Goal: Transaction & Acquisition: Purchase product/service

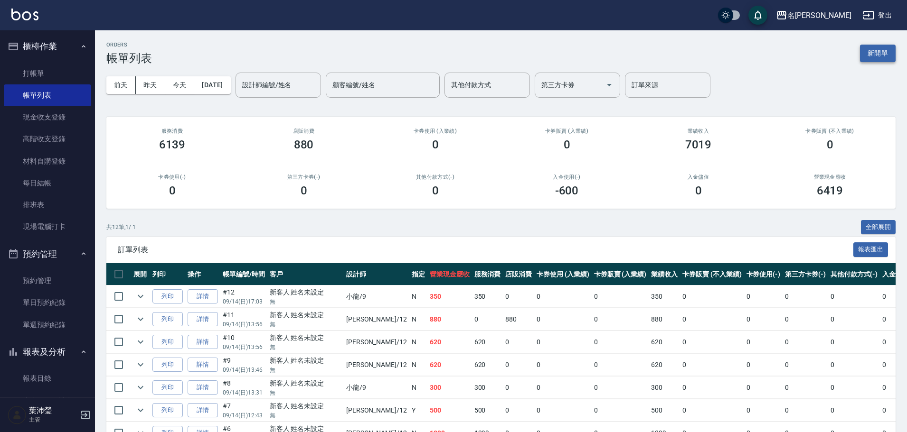
click at [882, 47] on button "新開單" at bounding box center [878, 54] width 36 height 18
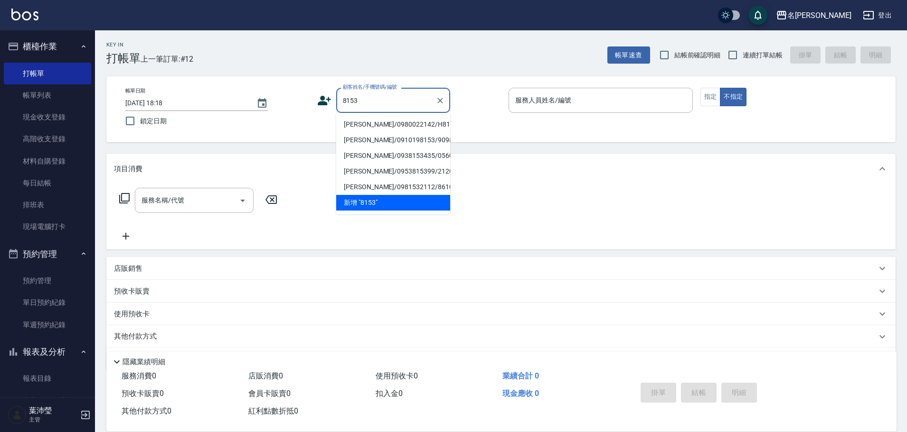
click at [389, 127] on li "[PERSON_NAME]/0980022142/H8153" at bounding box center [393, 125] width 114 height 16
type input "[PERSON_NAME]/0980022142/H8153"
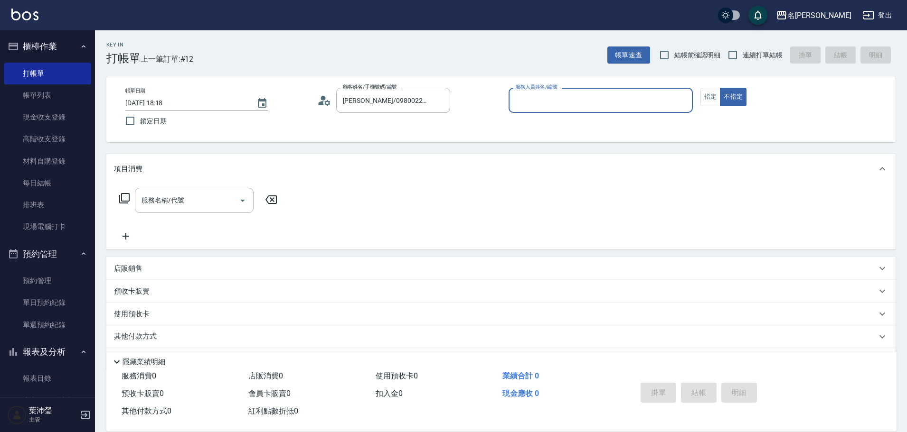
type input "Emma-8"
click at [703, 94] on button "指定" at bounding box center [710, 97] width 20 height 19
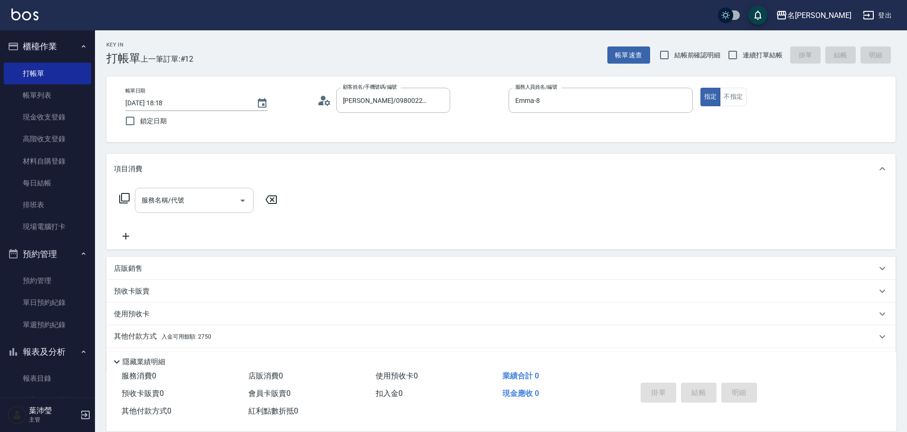
click at [217, 189] on div "服務名稱/代號" at bounding box center [194, 200] width 119 height 25
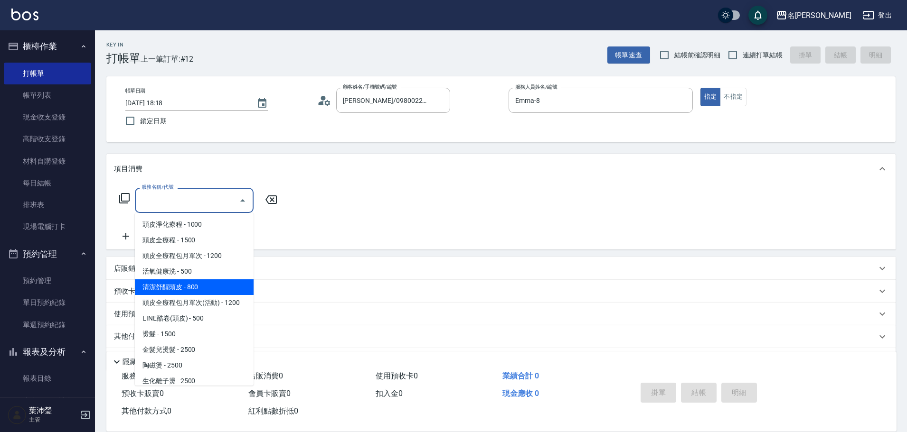
click at [194, 290] on span "清潔舒醒頭皮 - 800" at bounding box center [194, 288] width 119 height 16
type input "清潔舒醒頭皮(110)"
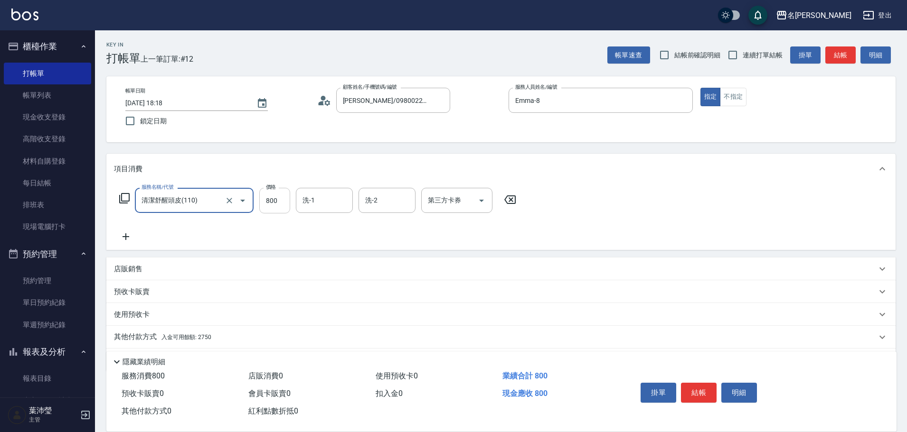
click at [274, 199] on input "800" at bounding box center [274, 201] width 31 height 26
type input "900"
type input "Emma-8"
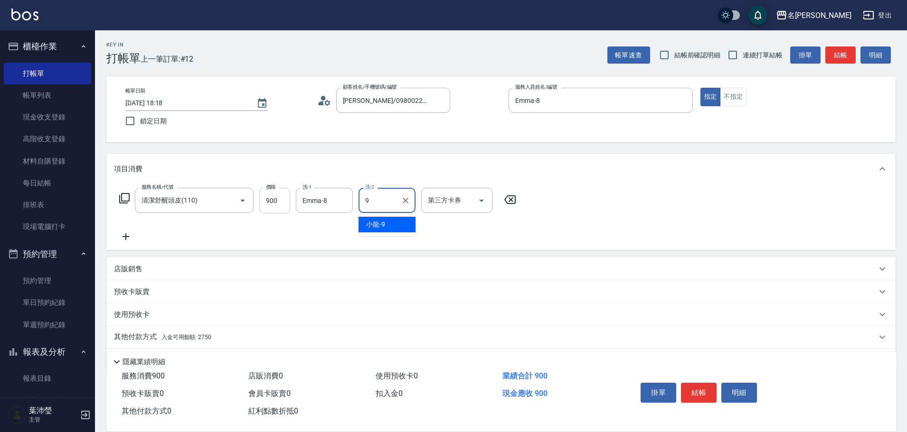
type input "小龍-9"
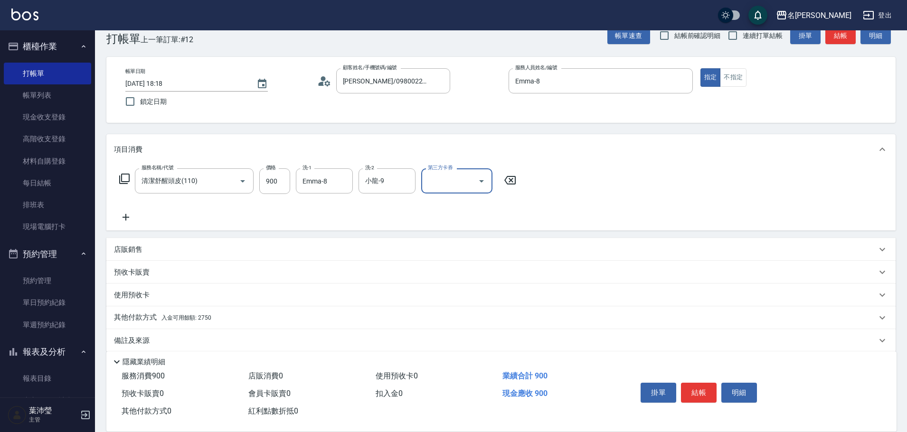
scroll to position [30, 0]
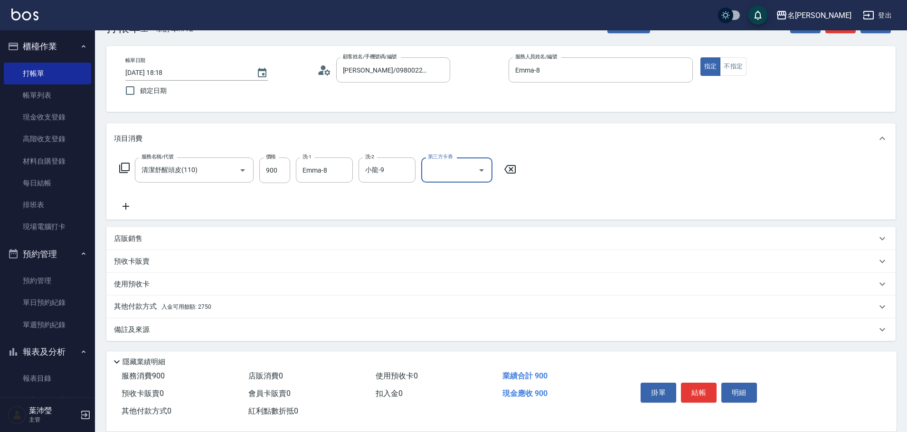
click at [123, 207] on icon at bounding box center [126, 206] width 24 height 11
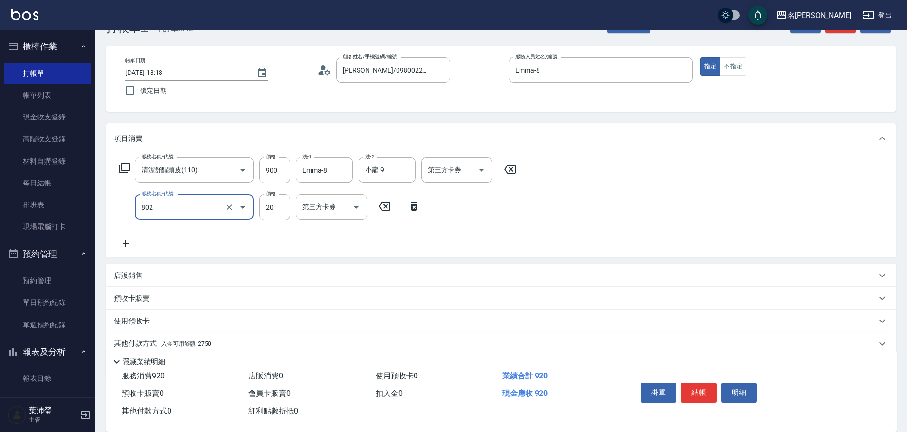
type input "潤絲(802)"
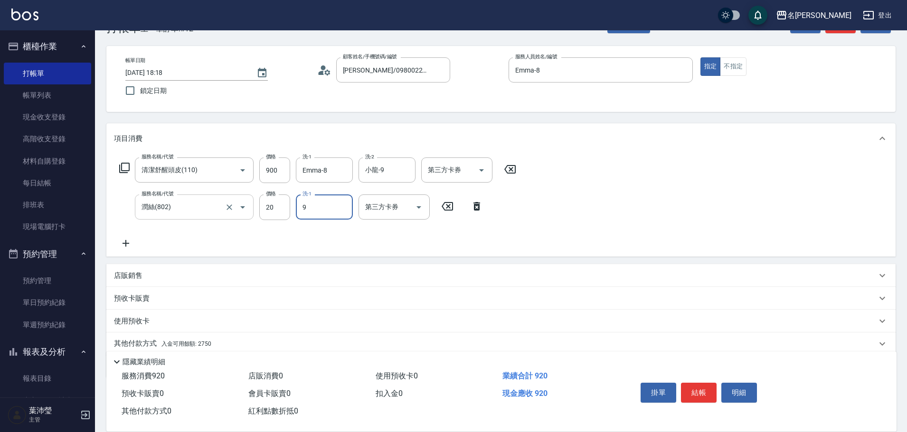
type input "小龍-9"
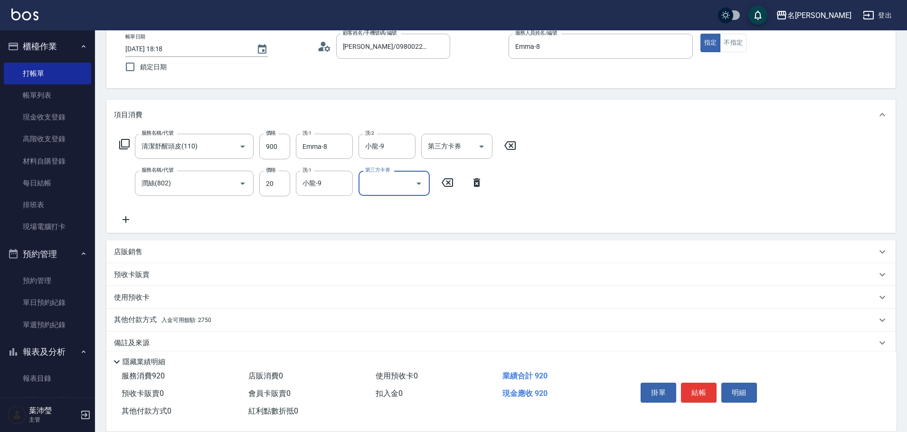
scroll to position [67, 0]
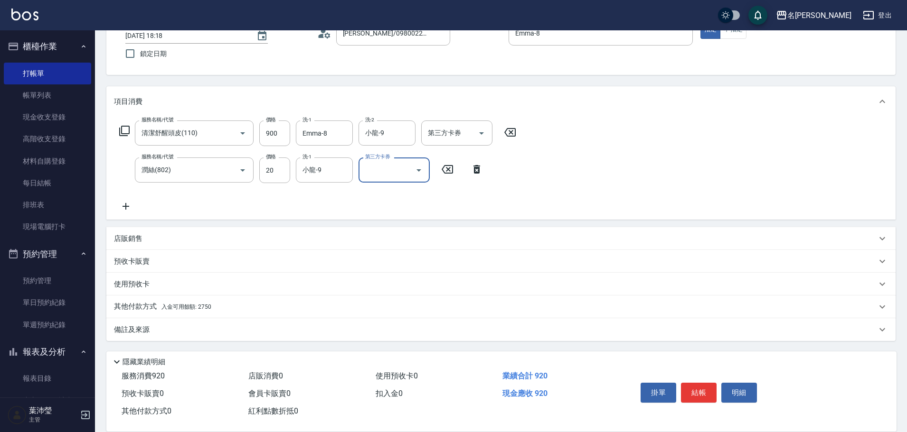
click at [192, 309] on span "入金可用餘額: 2750" at bounding box center [186, 307] width 50 height 7
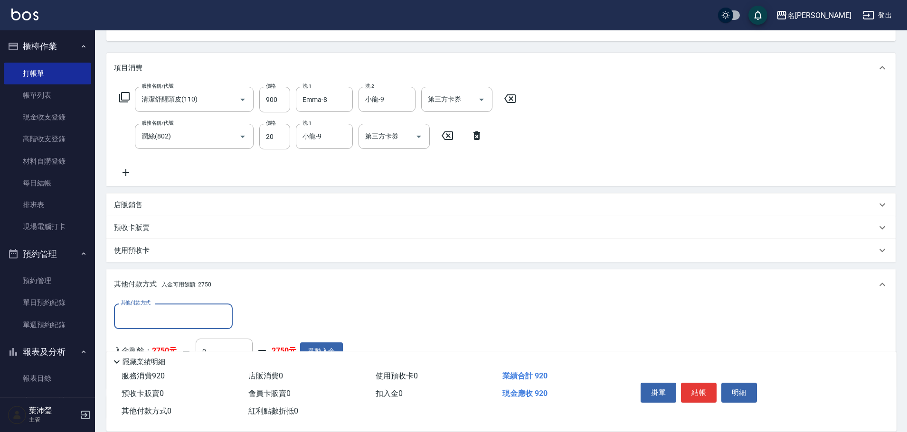
scroll to position [0, 0]
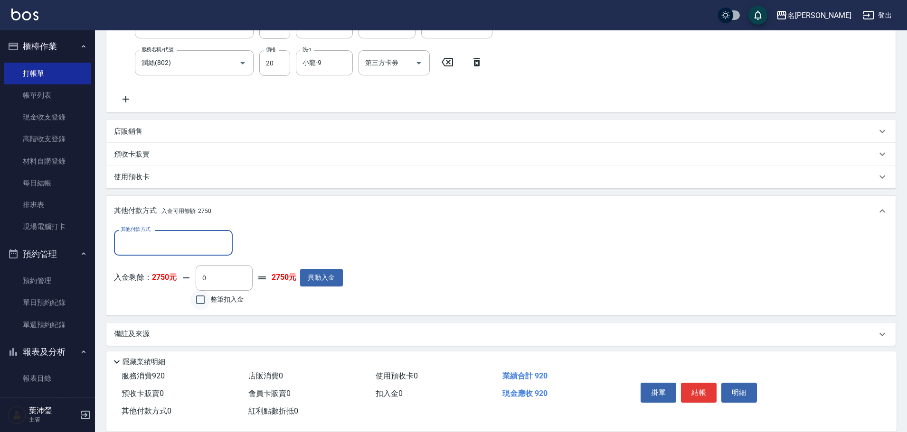
click at [201, 305] on input "整筆扣入金" at bounding box center [200, 300] width 20 height 20
checkbox input "true"
type input "920"
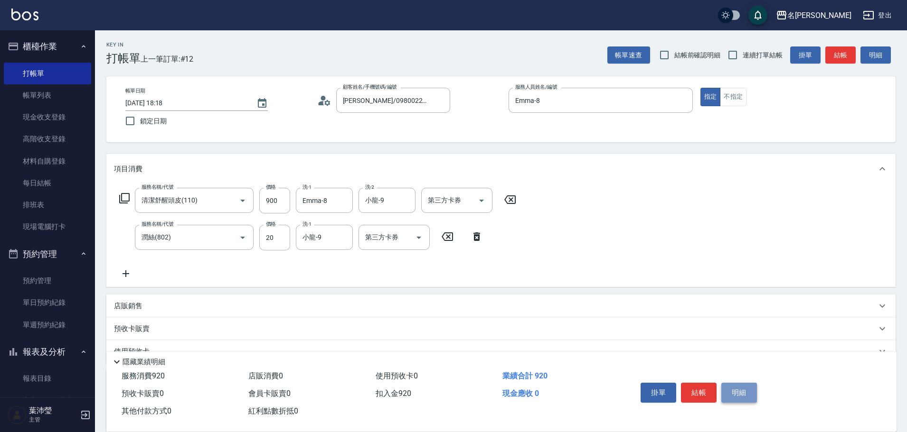
click at [742, 386] on button "明細" at bounding box center [739, 393] width 36 height 20
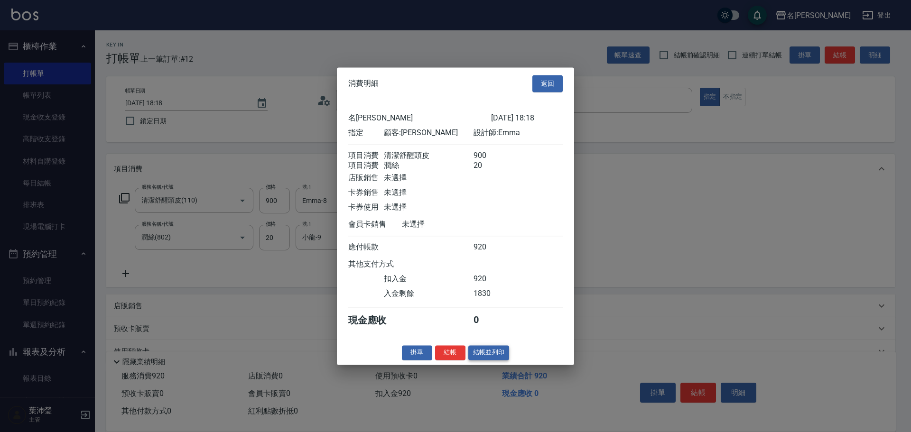
click at [492, 360] on button "結帳並列印" at bounding box center [488, 353] width 41 height 15
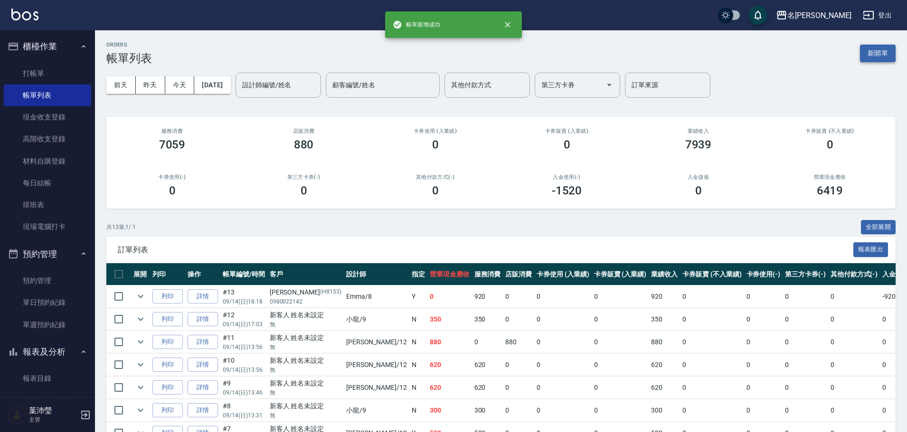
drag, startPoint x: 876, startPoint y: 41, endPoint x: 880, endPoint y: 52, distance: 11.6
click at [880, 51] on div "ORDERS 帳單列表 新開單 [DATE] [DATE] [DATE] [DATE] 設計師編號/姓名 設計師編號/姓名 顧客編號/姓名 顧客編號/姓名 其…" at bounding box center [501, 324] width 812 height 589
click at [880, 52] on button "新開單" at bounding box center [878, 54] width 36 height 18
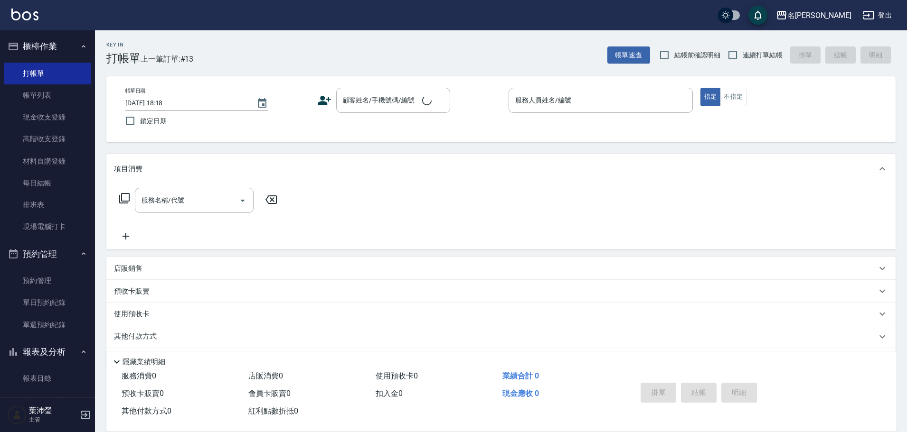
click at [397, 116] on div "帳單日期 [DATE] 18:18 鎖定日期 顧客姓名/手機號碼/編號 顧客姓名/手機號碼/編號 服務人員姓名/編號 服務人員姓名/編號 指定 不指定" at bounding box center [501, 109] width 766 height 43
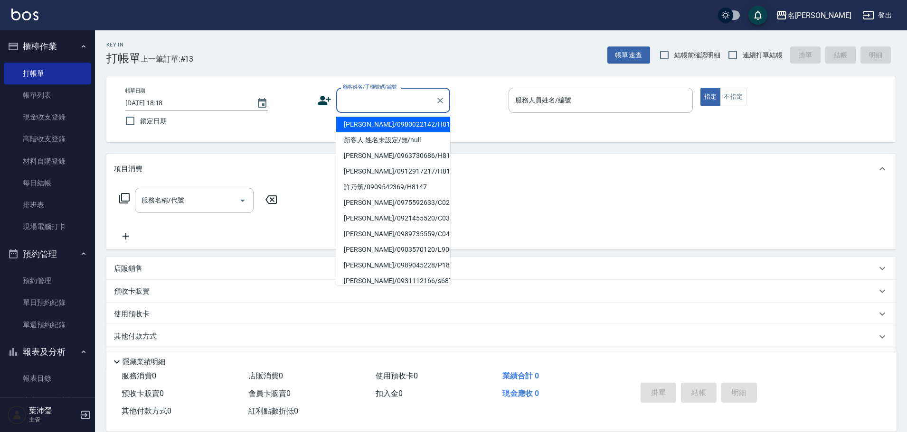
click at [396, 102] on input "顧客姓名/手機號碼/編號" at bounding box center [385, 100] width 91 height 17
drag, startPoint x: 403, startPoint y: 144, endPoint x: 478, endPoint y: 121, distance: 79.0
click at [403, 144] on li "新客人 姓名未設定/無/null" at bounding box center [393, 140] width 114 height 16
type input "新客人 姓名未設定/無/null"
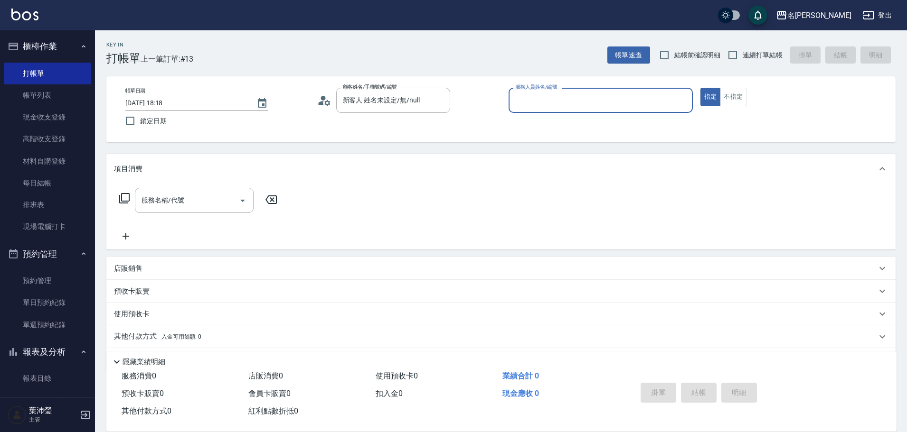
click at [543, 100] on input "服務人員姓名/編號" at bounding box center [601, 100] width 176 height 17
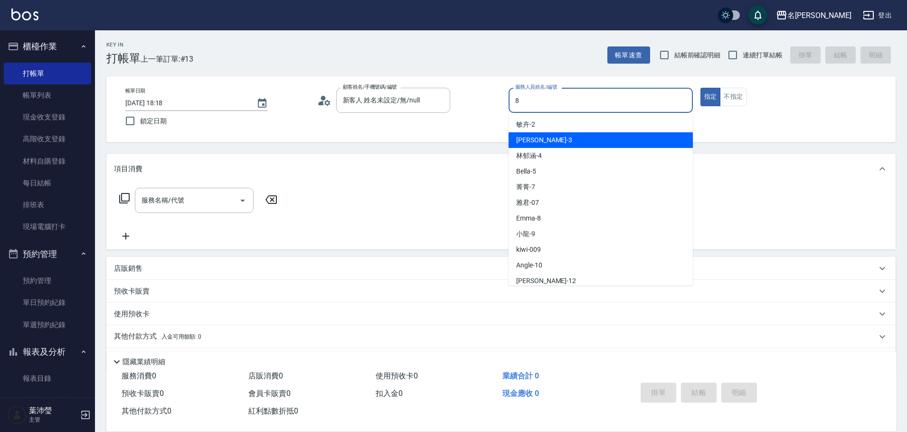
type input "Emma-8"
type button "true"
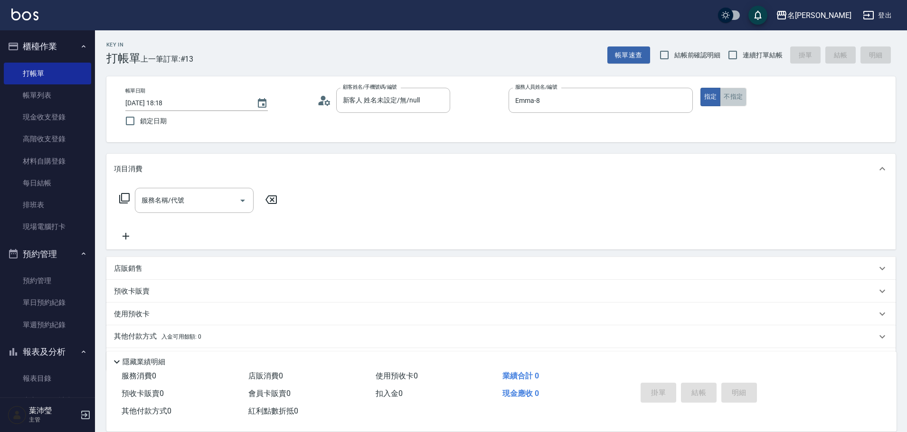
click at [741, 90] on button "不指定" at bounding box center [733, 97] width 27 height 19
click at [210, 205] on input "服務名稱/代號" at bounding box center [187, 200] width 96 height 17
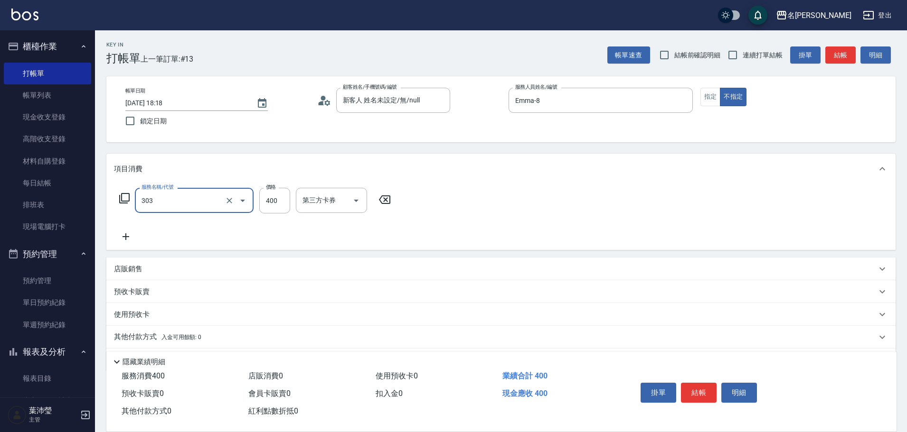
type input "剪髮C級設計師(303)"
type input "350"
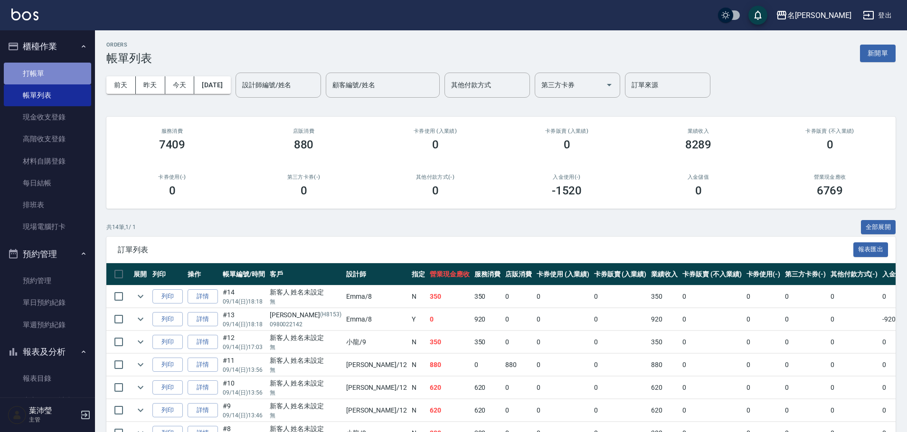
click at [59, 76] on link "打帳單" at bounding box center [47, 74] width 87 height 22
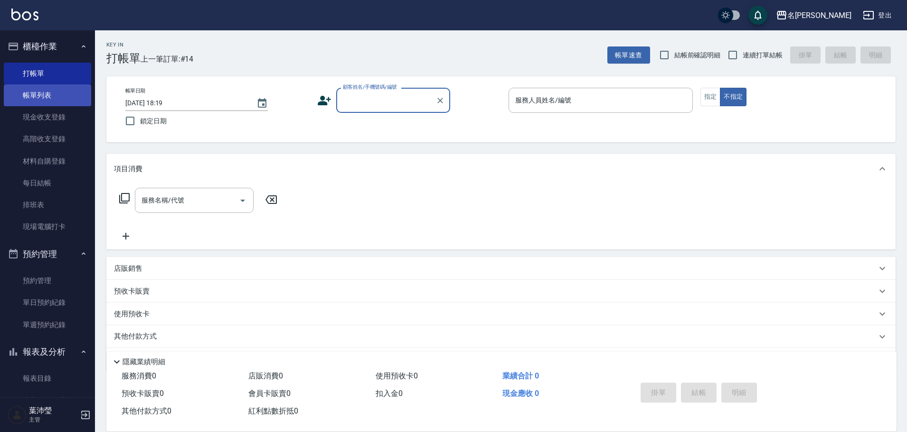
click at [47, 97] on link "帳單列表" at bounding box center [47, 95] width 87 height 22
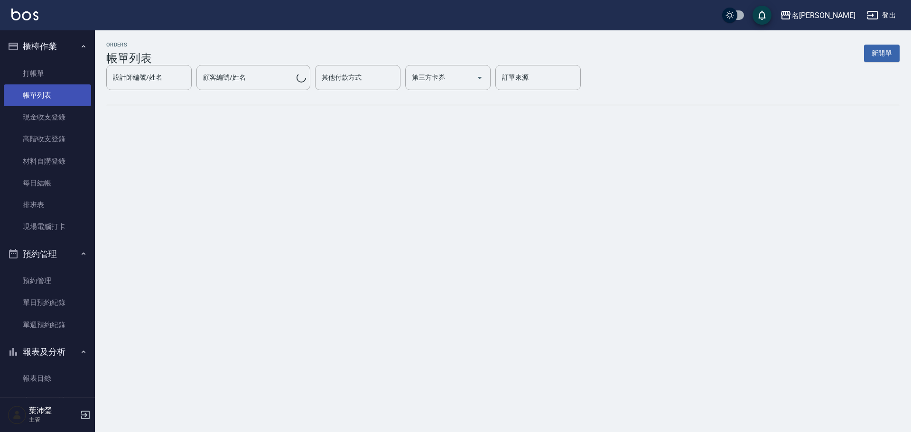
click at [47, 97] on link "帳單列表" at bounding box center [47, 95] width 87 height 22
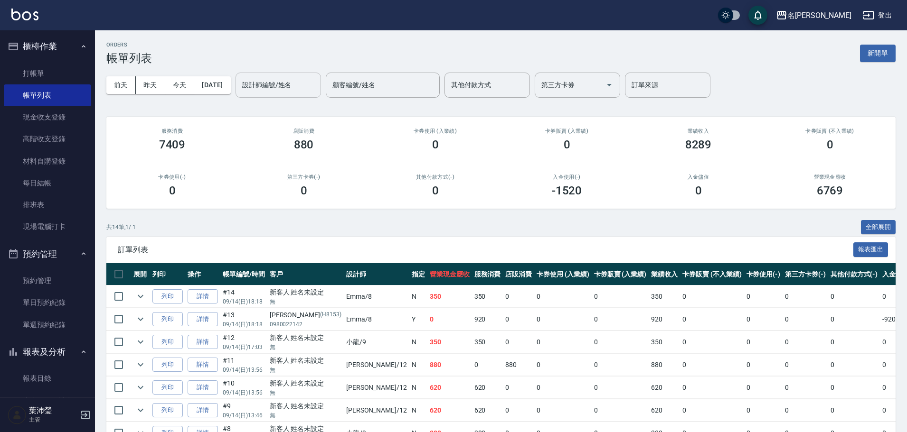
click at [293, 86] on input "設計師編號/姓名" at bounding box center [278, 85] width 77 height 17
drag, startPoint x: 291, startPoint y: 97, endPoint x: 292, endPoint y: 105, distance: 8.1
click at [291, 101] on ul "[PERSON_NAME] -12" at bounding box center [294, 109] width 85 height 23
click at [292, 105] on div "[PERSON_NAME] -12" at bounding box center [294, 110] width 85 height 16
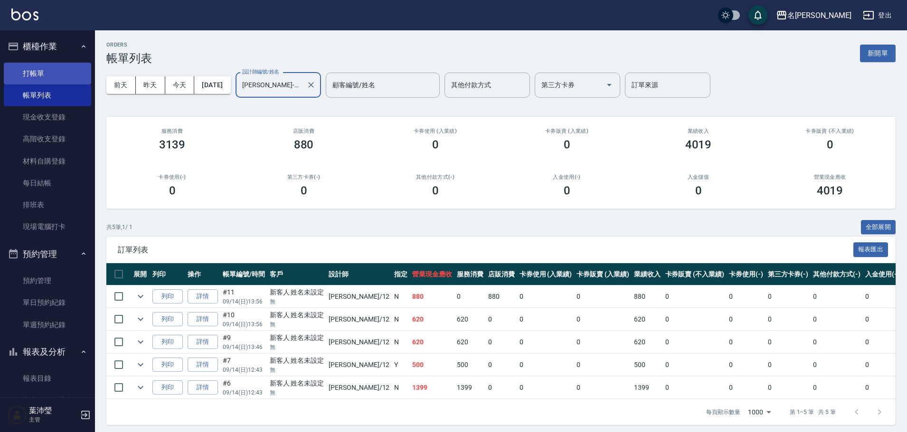
type input "[PERSON_NAME]-12"
click at [48, 76] on link "打帳單" at bounding box center [47, 74] width 87 height 22
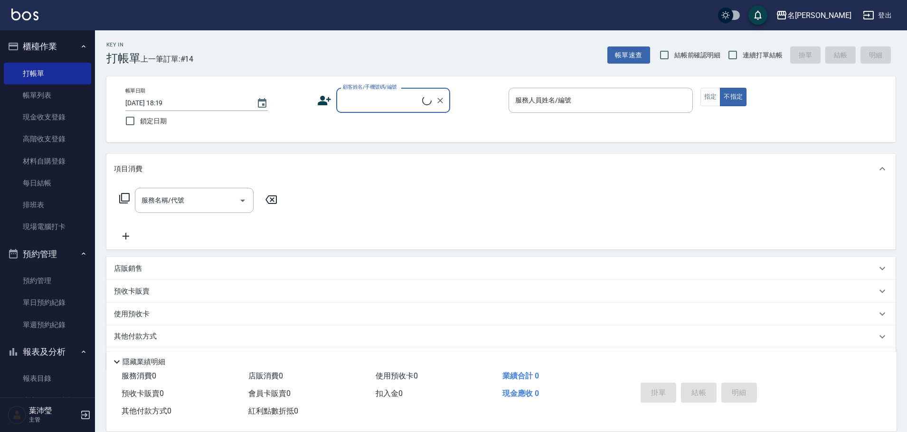
click at [357, 101] on input "顧客姓名/手機號碼/編號" at bounding box center [381, 100] width 82 height 17
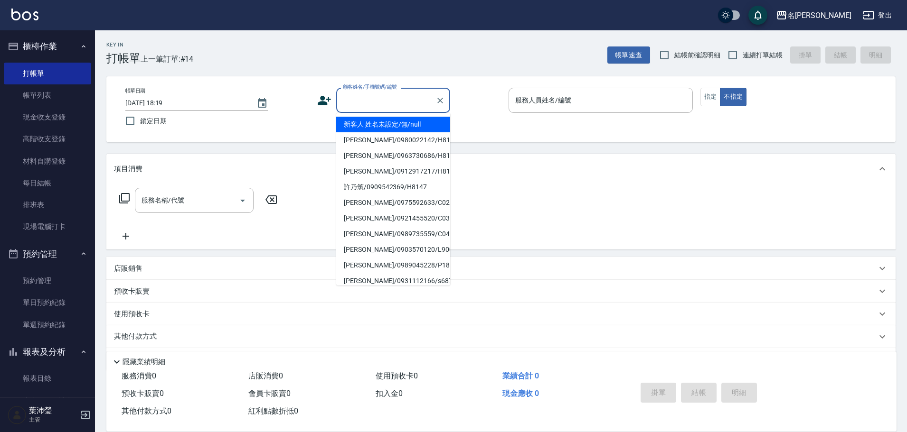
click at [378, 122] on li "新客人 姓名未設定/無/null" at bounding box center [393, 125] width 114 height 16
type input "新客人 姓名未設定/無/null"
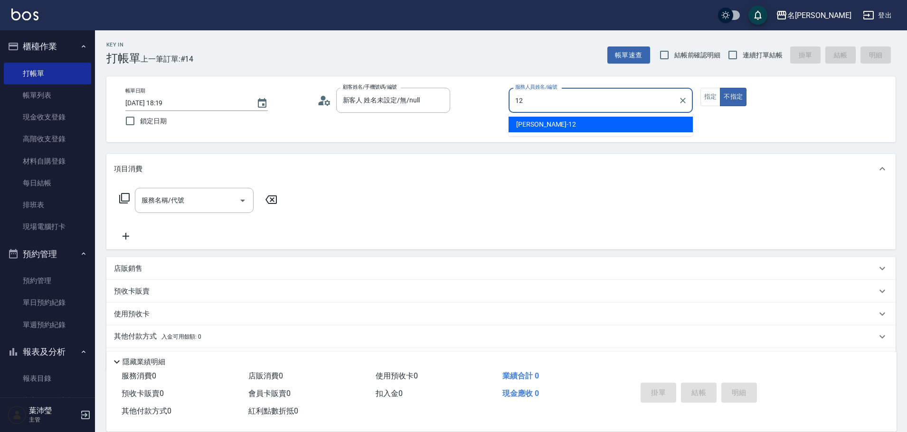
drag, startPoint x: 575, startPoint y: 131, endPoint x: 592, endPoint y: 130, distance: 16.6
click at [574, 130] on div "[PERSON_NAME] -12" at bounding box center [600, 125] width 184 height 16
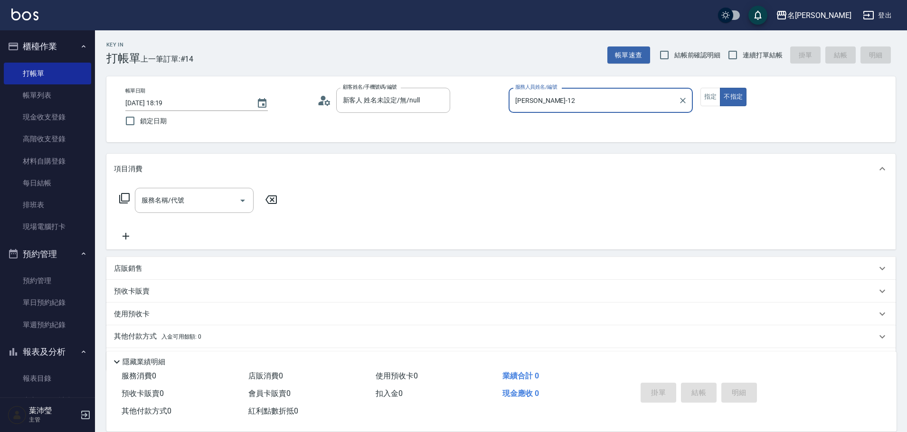
type input "[PERSON_NAME]-12"
click at [124, 201] on icon at bounding box center [124, 198] width 11 height 11
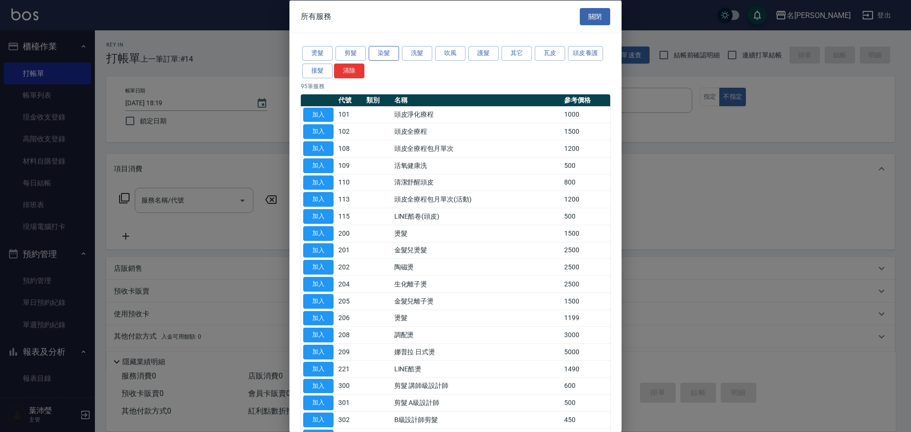
click at [380, 54] on button "染髮" at bounding box center [384, 53] width 30 height 15
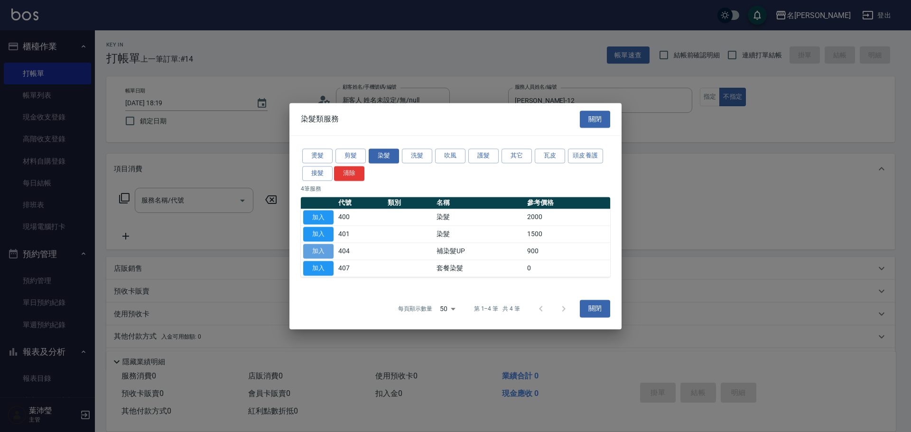
drag, startPoint x: 318, startPoint y: 251, endPoint x: 371, endPoint y: 214, distance: 65.2
click at [318, 251] on button "加入" at bounding box center [318, 251] width 30 height 15
type input "補染髮UP(404)"
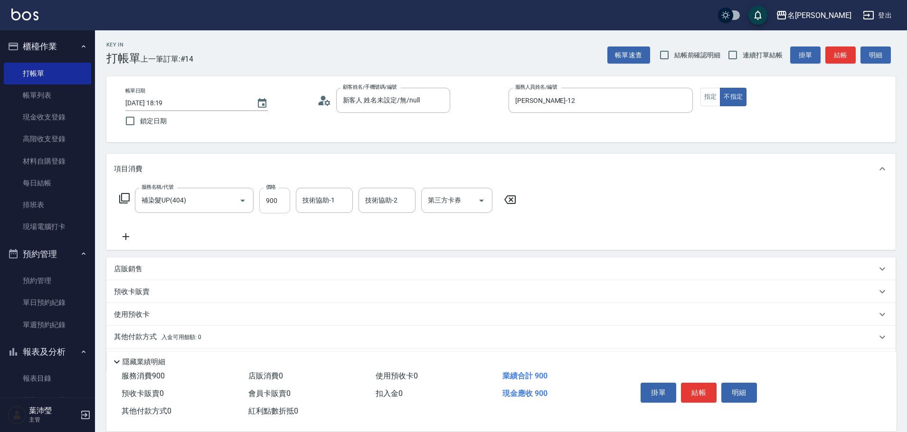
click at [276, 198] on input "900" at bounding box center [274, 201] width 31 height 26
type input "1000"
click at [700, 390] on button "結帳" at bounding box center [699, 393] width 36 height 20
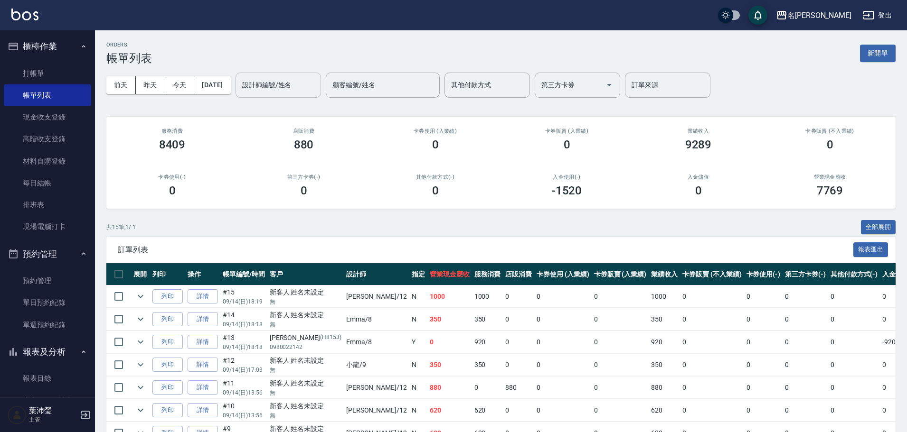
click at [290, 79] on div "設計師編號/姓名 設計師編號/姓名" at bounding box center [277, 85] width 85 height 25
click at [286, 104] on div "[PERSON_NAME] -12" at bounding box center [294, 110] width 85 height 16
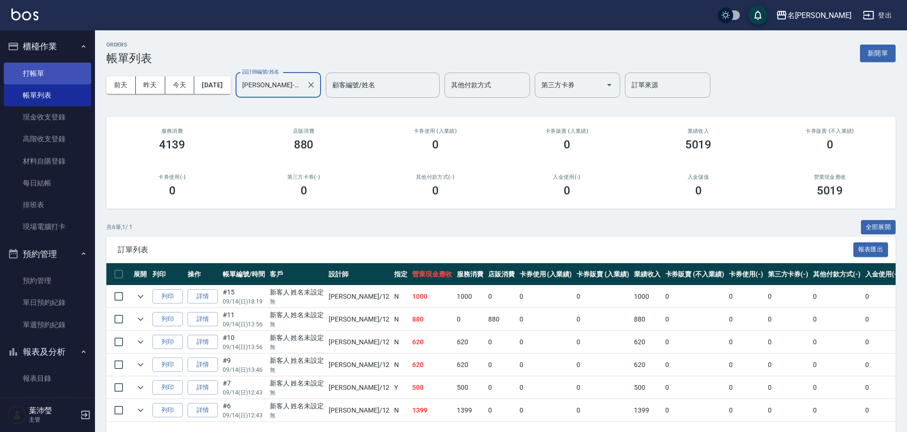
type input "[PERSON_NAME]-12"
click at [29, 72] on link "打帳單" at bounding box center [47, 74] width 87 height 22
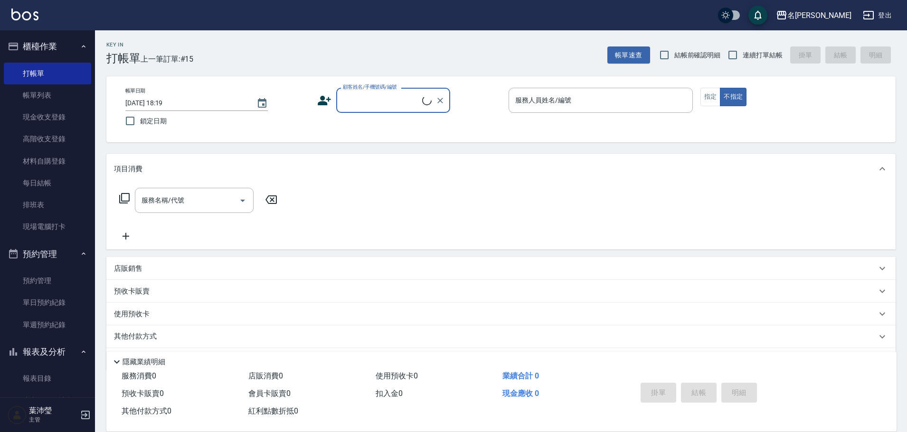
click at [370, 100] on input "顧客姓名/手機號碼/編號" at bounding box center [381, 100] width 82 height 17
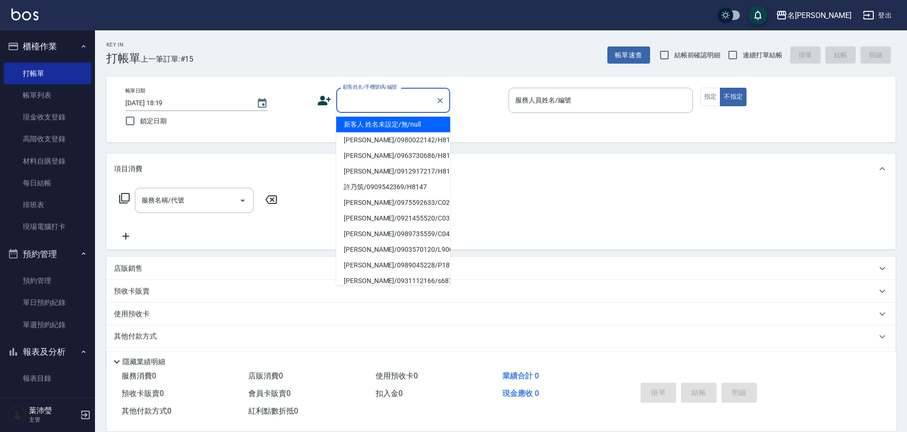
drag, startPoint x: 358, startPoint y: 118, endPoint x: 395, endPoint y: 119, distance: 37.5
click at [358, 118] on li "新客人 姓名未設定/無/null" at bounding box center [393, 125] width 114 height 16
type input "新客人 姓名未設定/無/null"
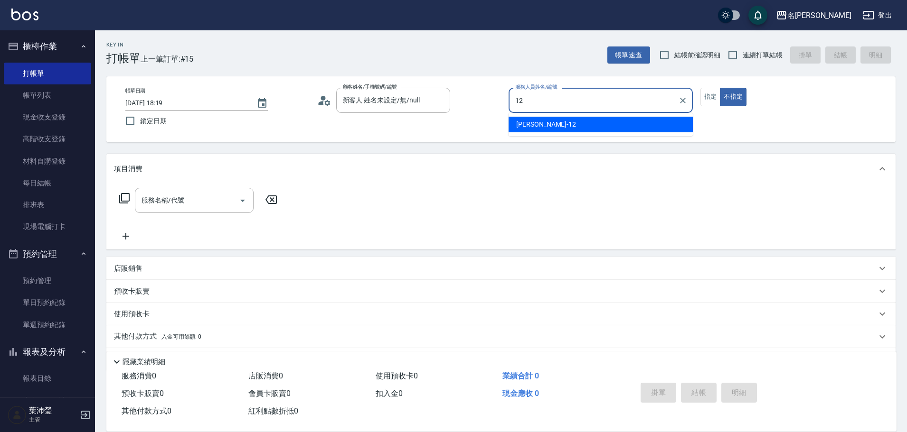
drag, startPoint x: 582, startPoint y: 124, endPoint x: 892, endPoint y: 34, distance: 322.4
click at [652, 103] on body "名留龍江 登出 櫃檯作業 打帳單 帳單列表 現金收支登錄 高階收支登錄 材料自購登錄 每日結帳 排班表 現場電腦打卡 預約管理 預約管理 單日預約紀錄 單週預…" at bounding box center [453, 231] width 907 height 462
click at [597, 131] on div "[PERSON_NAME] -12" at bounding box center [600, 125] width 184 height 16
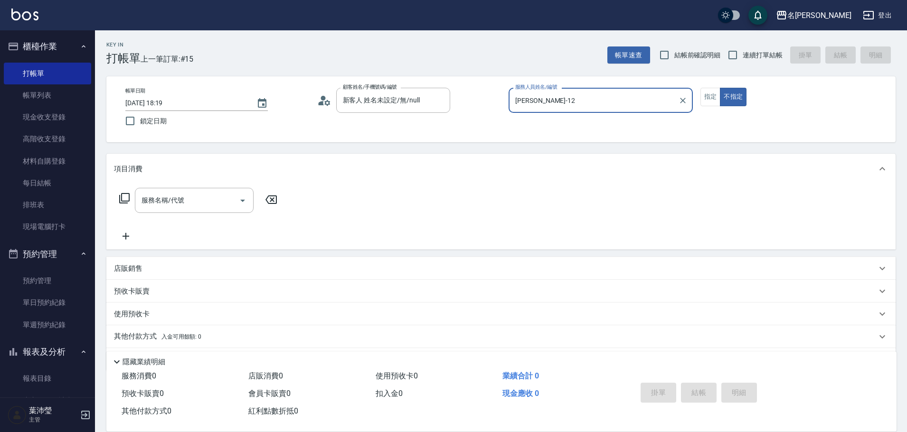
type input "[PERSON_NAME]-12"
click at [715, 96] on button "指定" at bounding box center [710, 97] width 20 height 19
click at [126, 201] on icon at bounding box center [124, 198] width 11 height 11
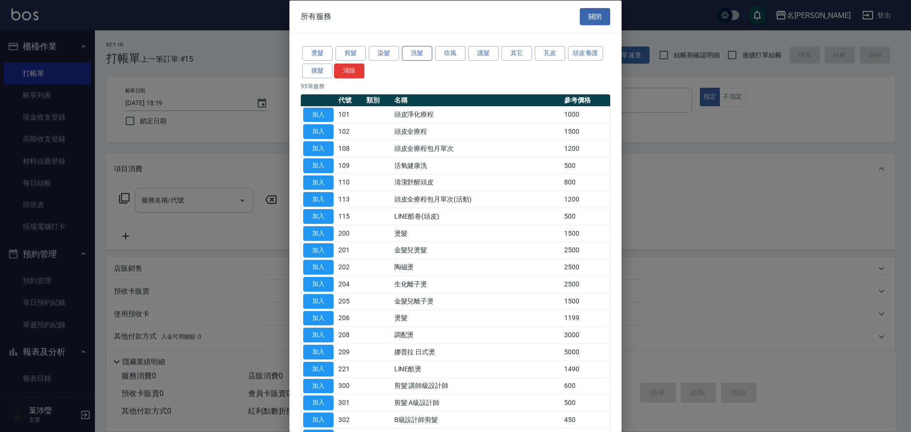
click at [420, 57] on button "洗髮" at bounding box center [417, 53] width 30 height 15
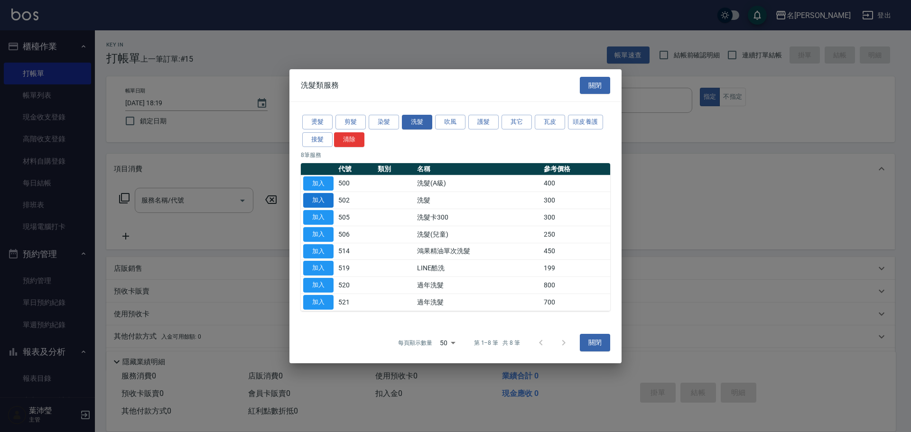
click at [314, 195] on button "加入" at bounding box center [318, 200] width 30 height 15
type input "洗髮(502)"
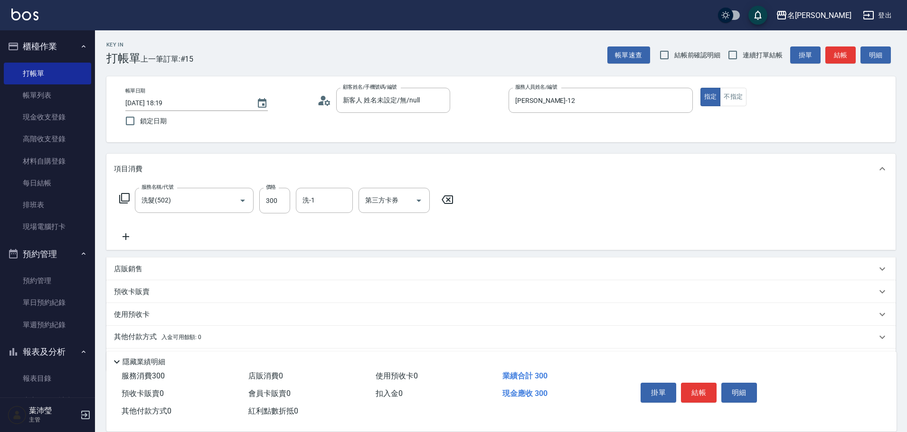
click at [122, 198] on icon at bounding box center [124, 198] width 11 height 11
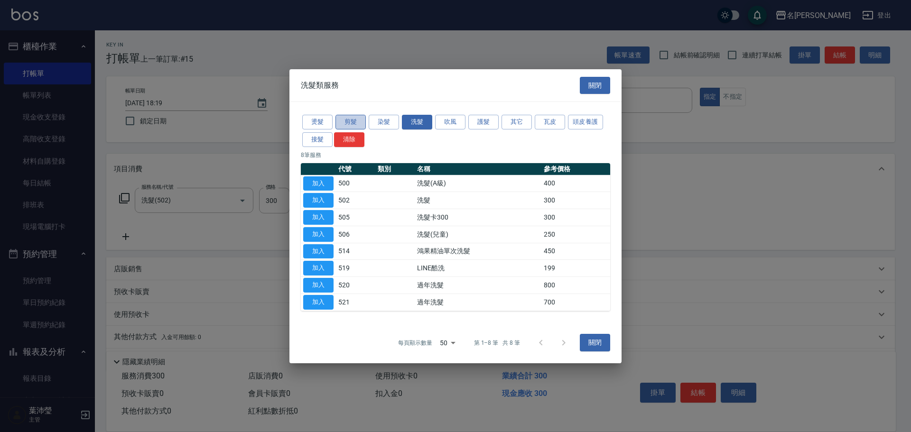
click at [341, 124] on button "剪髮" at bounding box center [351, 122] width 30 height 15
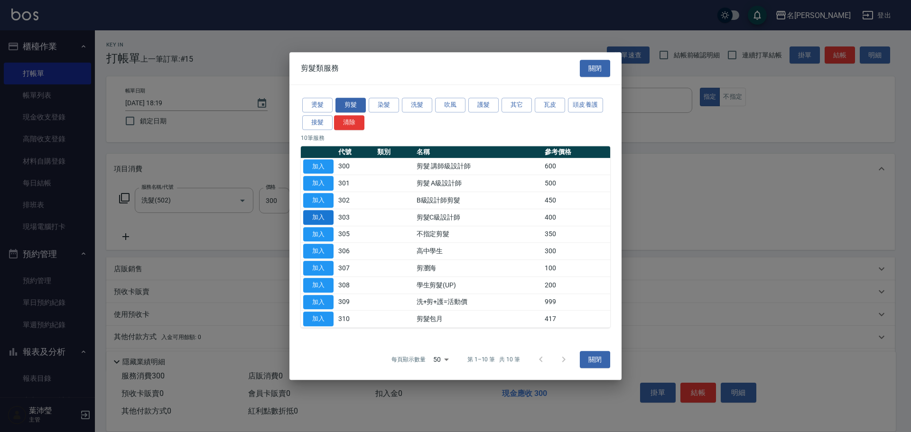
click at [325, 212] on button "加入" at bounding box center [318, 217] width 30 height 15
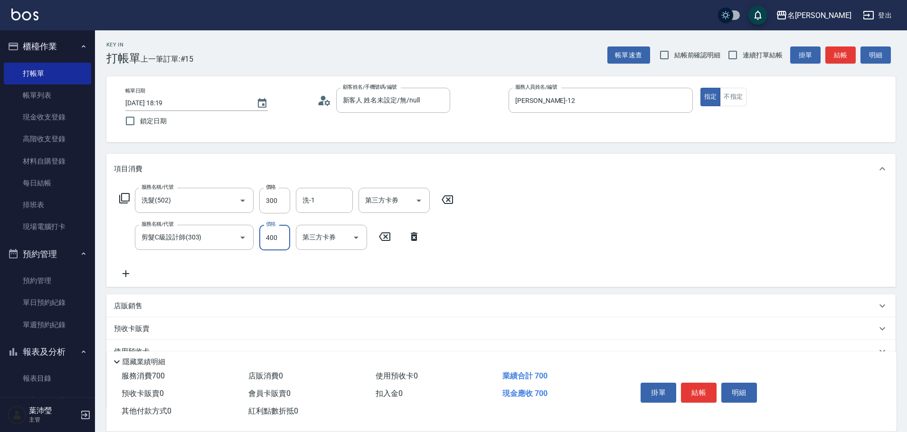
click at [281, 238] on input "400" at bounding box center [274, 238] width 31 height 26
type input "200"
click at [692, 393] on button "結帳" at bounding box center [699, 393] width 36 height 20
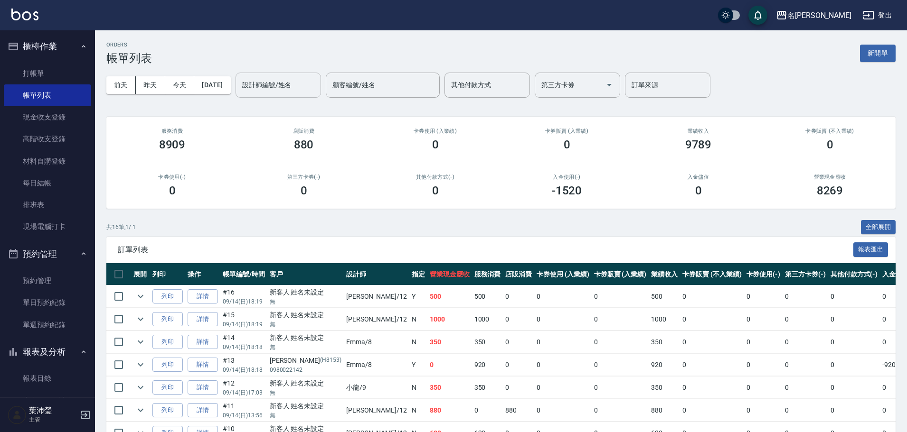
click at [285, 91] on input "設計師編號/姓名" at bounding box center [278, 85] width 77 height 17
click at [288, 105] on div "[PERSON_NAME] -12" at bounding box center [294, 110] width 85 height 16
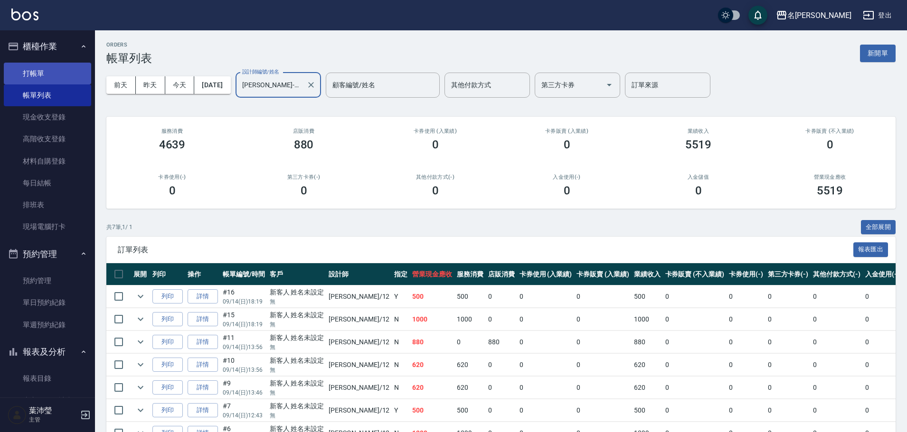
type input "[PERSON_NAME]-12"
click at [72, 66] on link "打帳單" at bounding box center [47, 74] width 87 height 22
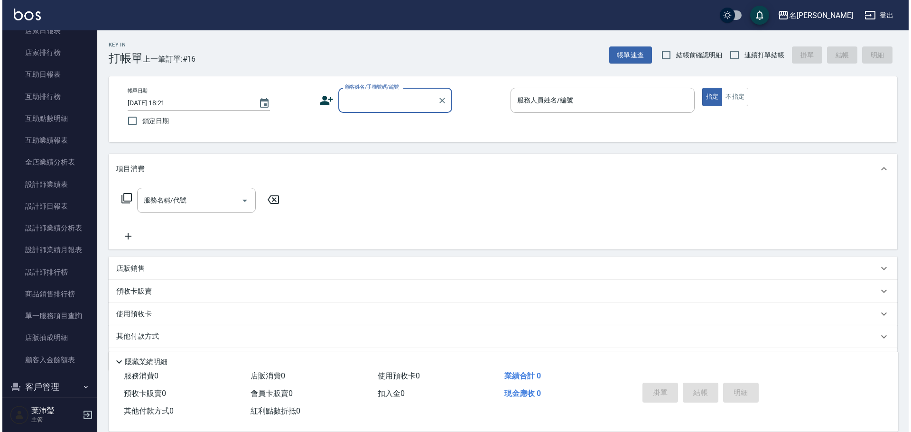
scroll to position [454, 0]
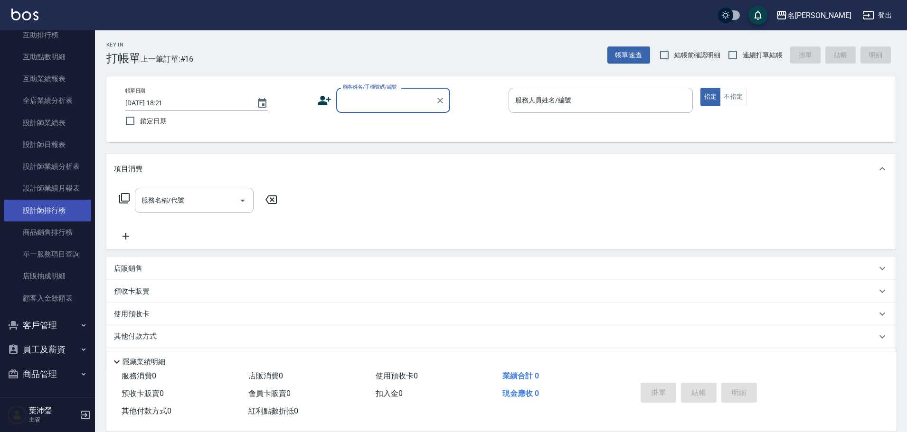
click at [36, 209] on link "設計師排行榜" at bounding box center [47, 211] width 87 height 22
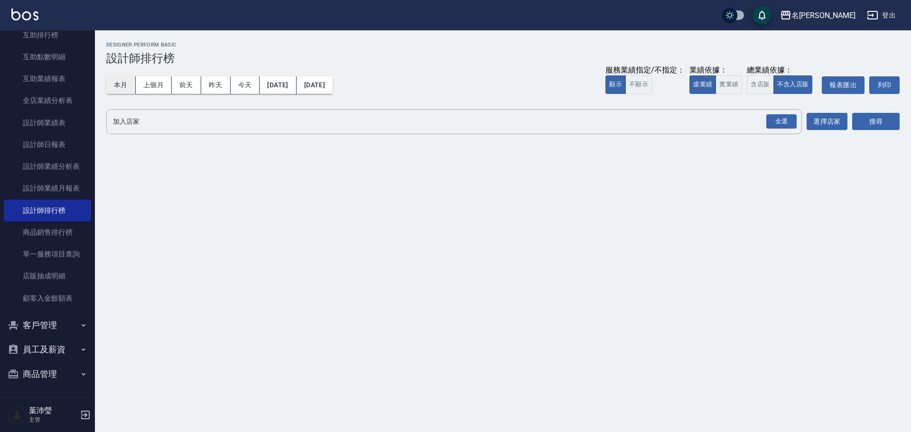
click at [119, 84] on button "本月" at bounding box center [120, 85] width 29 height 18
click at [776, 122] on div "全選" at bounding box center [782, 121] width 30 height 15
click at [869, 122] on button "搜尋" at bounding box center [875, 122] width 47 height 18
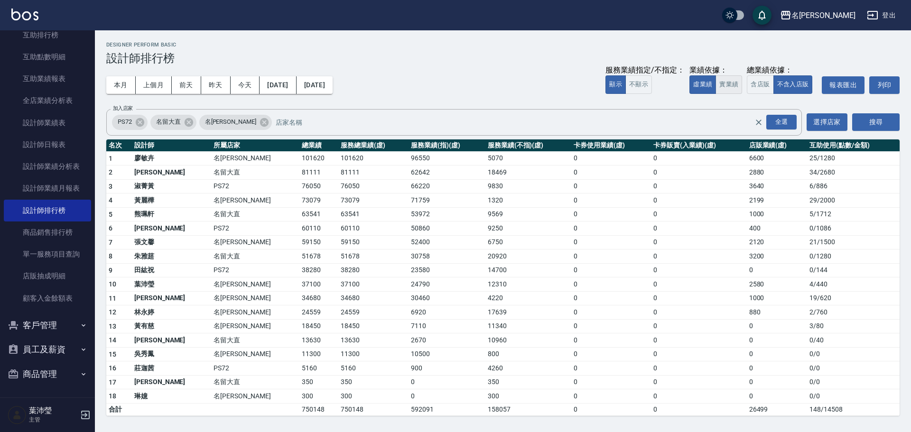
click at [725, 83] on button "實業績" at bounding box center [729, 84] width 27 height 19
